Goal: Information Seeking & Learning: Learn about a topic

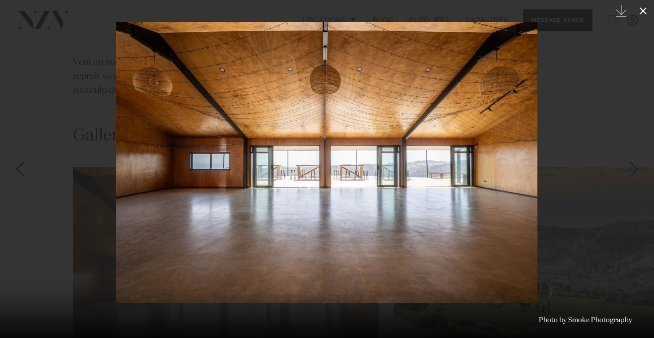
click at [642, 13] on icon at bounding box center [643, 11] width 12 height 12
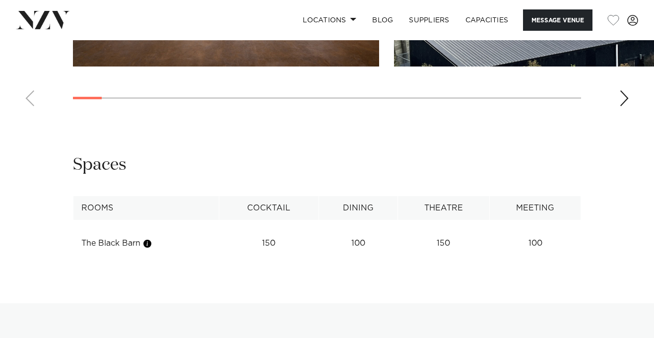
scroll to position [1251, 0]
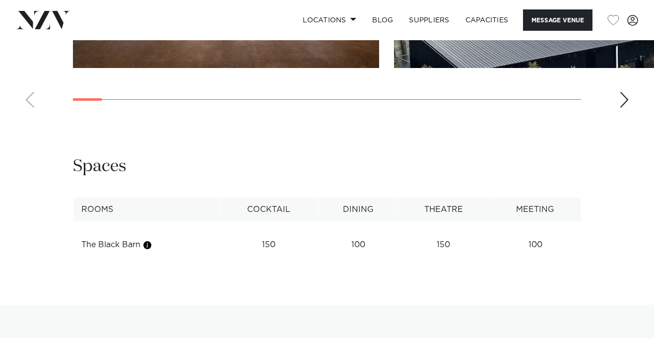
click at [625, 92] on div "Next slide" at bounding box center [624, 100] width 10 height 16
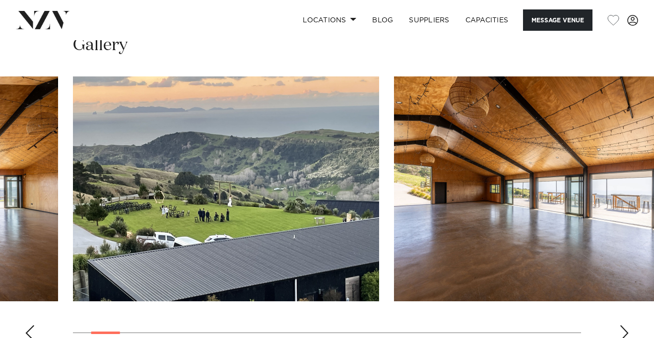
scroll to position [1021, 0]
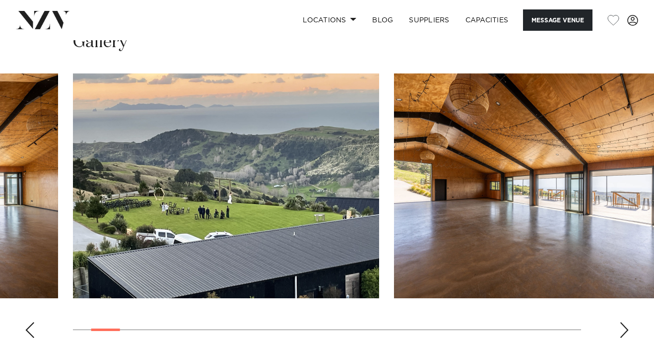
click at [630, 276] on swiper-container at bounding box center [327, 209] width 654 height 272
click at [628, 322] on div "Next slide" at bounding box center [624, 330] width 10 height 16
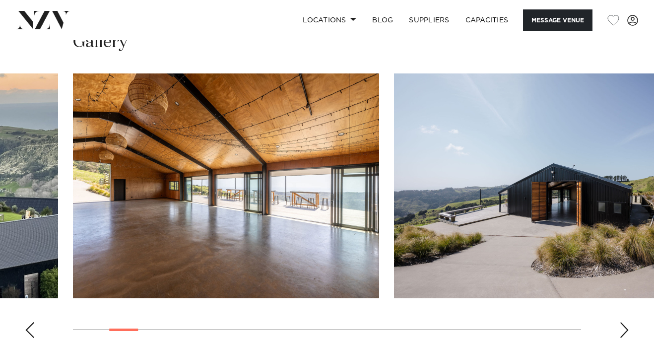
click at [628, 322] on div "Next slide" at bounding box center [624, 330] width 10 height 16
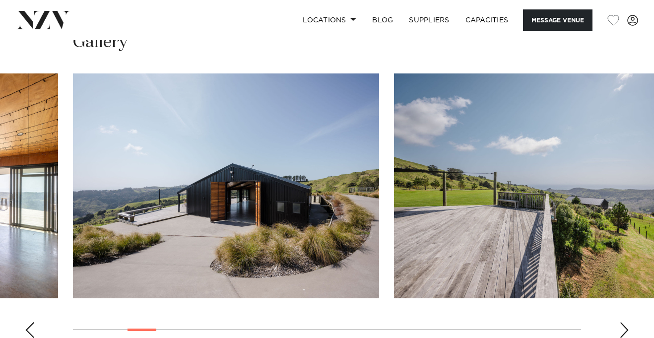
click at [628, 322] on div "Next slide" at bounding box center [624, 330] width 10 height 16
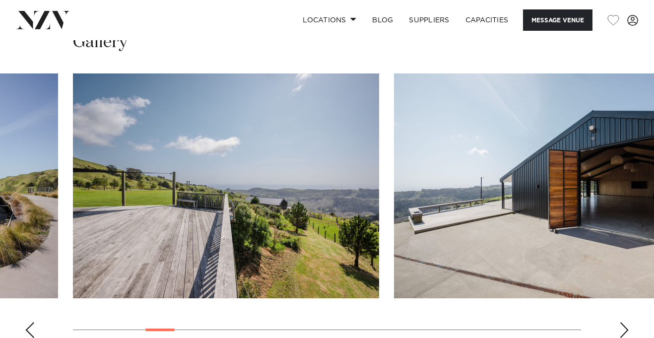
click at [628, 322] on div "Next slide" at bounding box center [624, 330] width 10 height 16
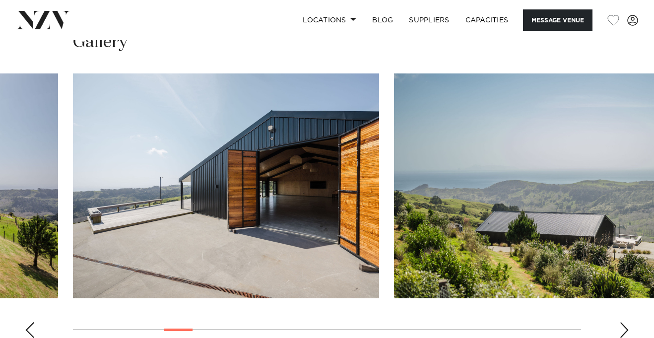
click at [628, 322] on div "Next slide" at bounding box center [624, 330] width 10 height 16
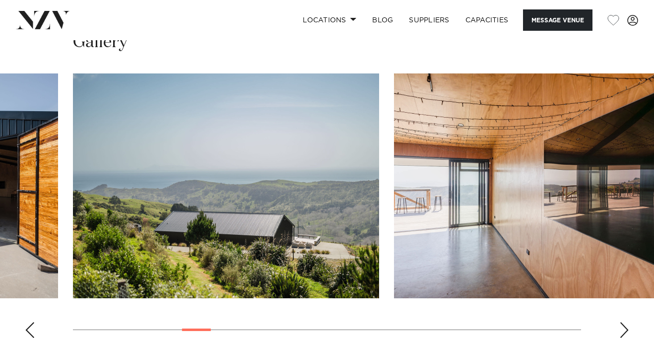
click at [628, 322] on div "Next slide" at bounding box center [624, 330] width 10 height 16
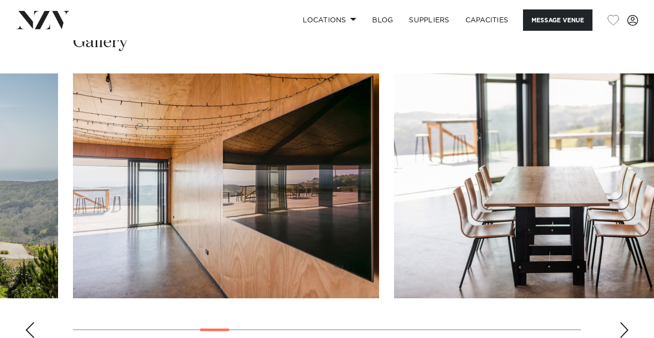
click at [628, 322] on div "Next slide" at bounding box center [624, 330] width 10 height 16
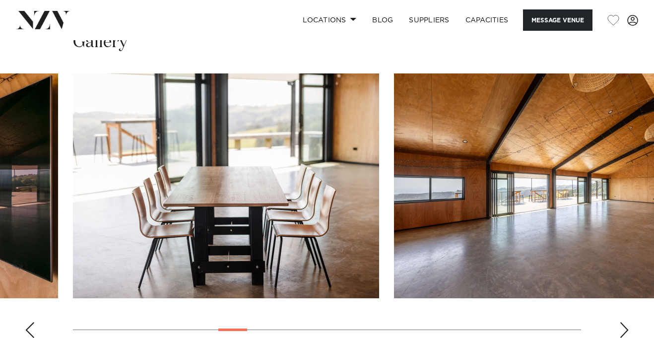
click at [628, 322] on div "Next slide" at bounding box center [624, 330] width 10 height 16
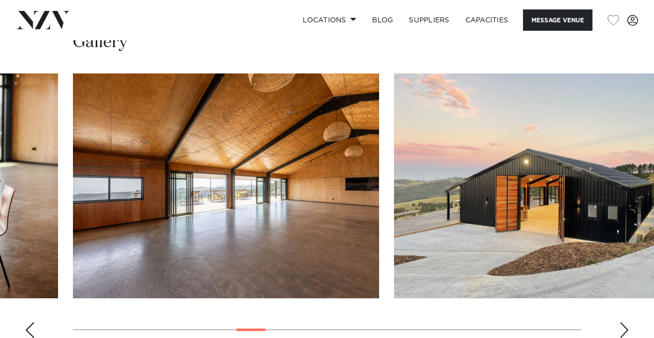
click at [628, 322] on div "Next slide" at bounding box center [624, 330] width 10 height 16
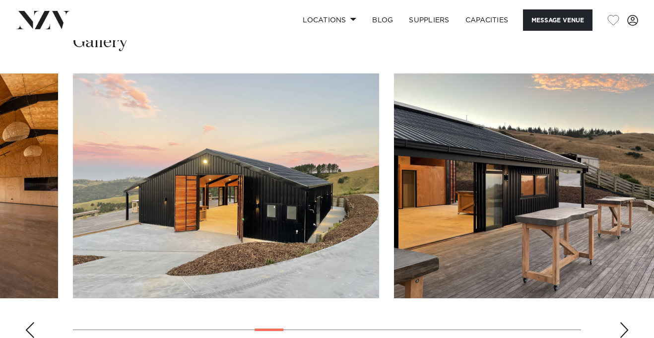
click at [628, 322] on div "Next slide" at bounding box center [624, 330] width 10 height 16
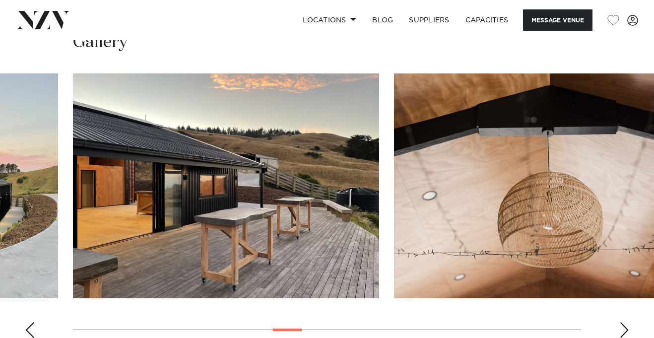
click at [628, 322] on div "Next slide" at bounding box center [624, 330] width 10 height 16
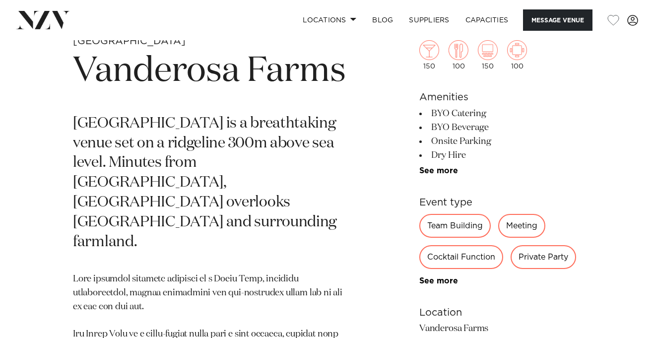
scroll to position [0, 0]
